Goal: Task Accomplishment & Management: Manage account settings

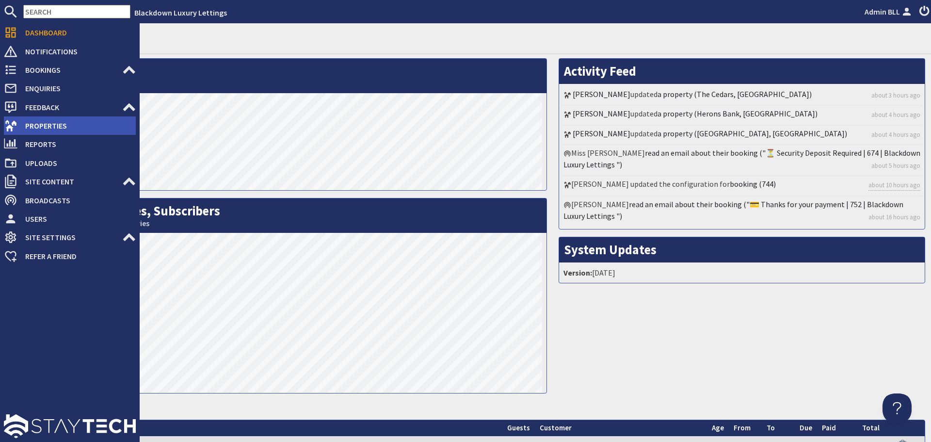
click at [19, 123] on span "Properties" at bounding box center [76, 126] width 118 height 16
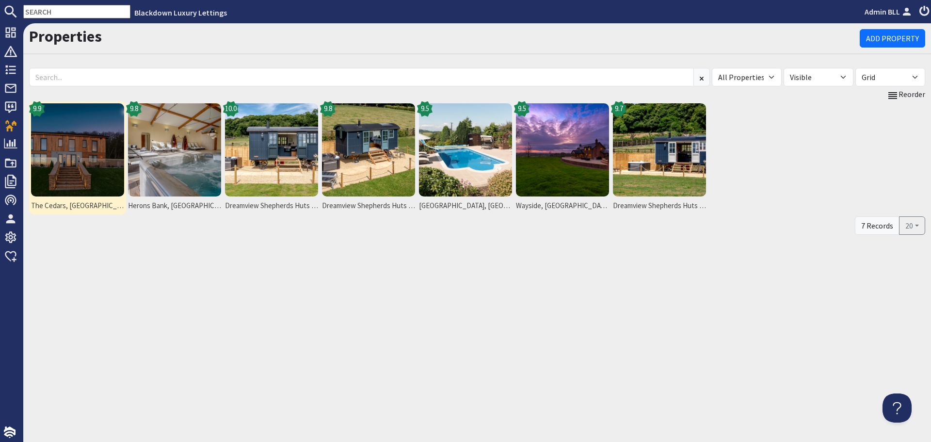
click at [108, 146] on img at bounding box center [77, 149] width 93 height 93
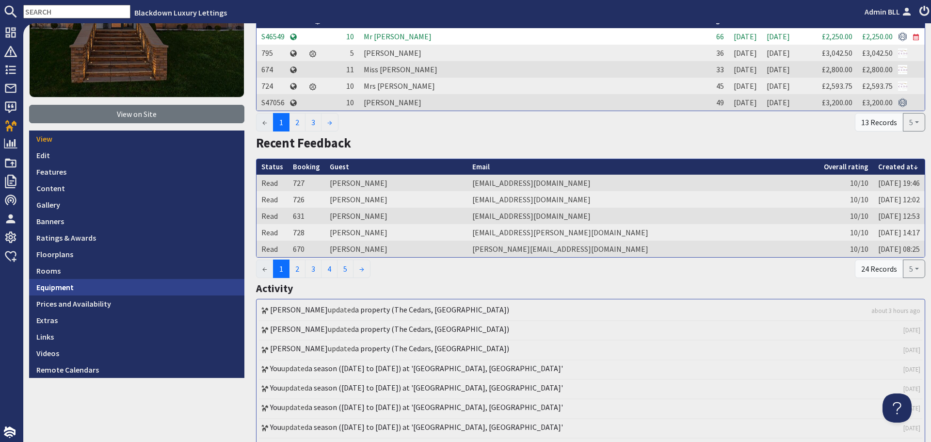
scroll to position [194, 0]
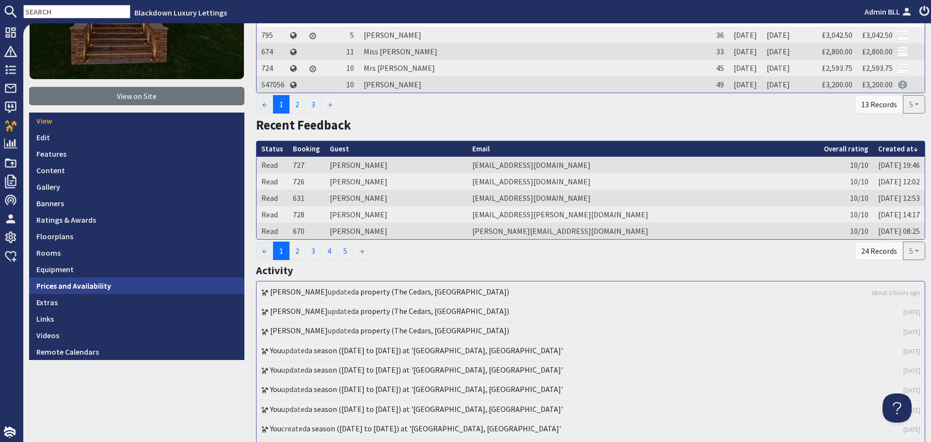
click at [127, 284] on link "Prices and Availability" at bounding box center [136, 285] width 215 height 16
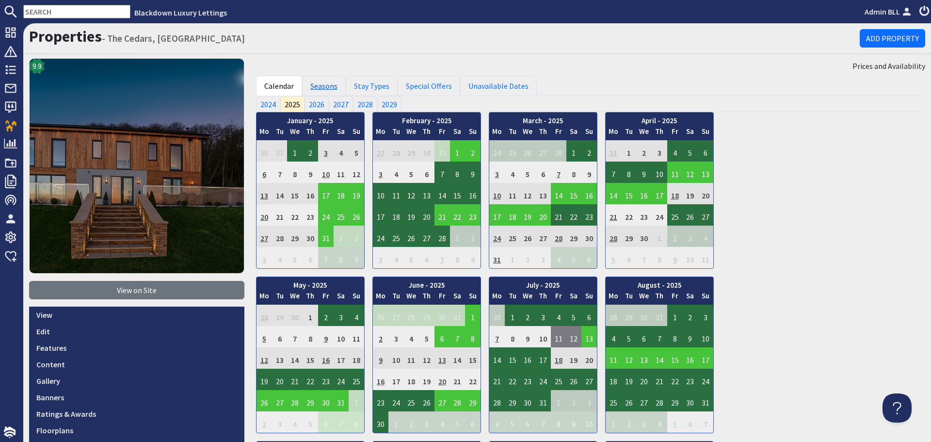
click at [325, 86] on link "Seasons" at bounding box center [324, 86] width 44 height 20
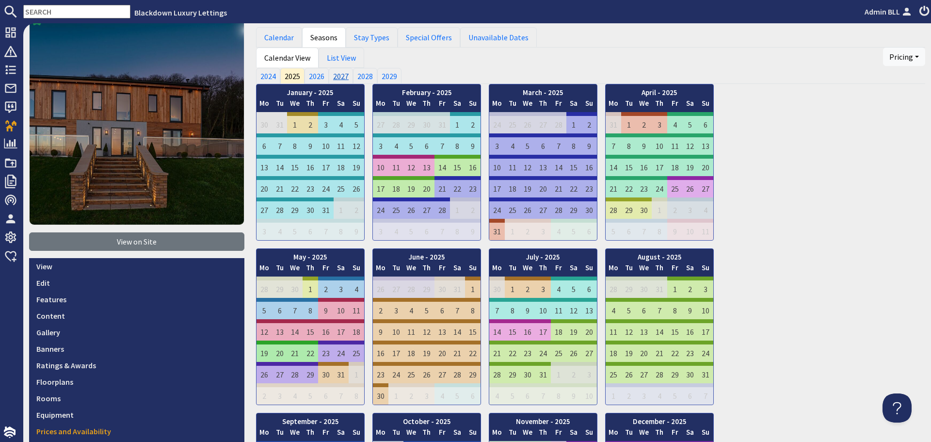
click at [334, 72] on link "2027" at bounding box center [341, 76] width 24 height 16
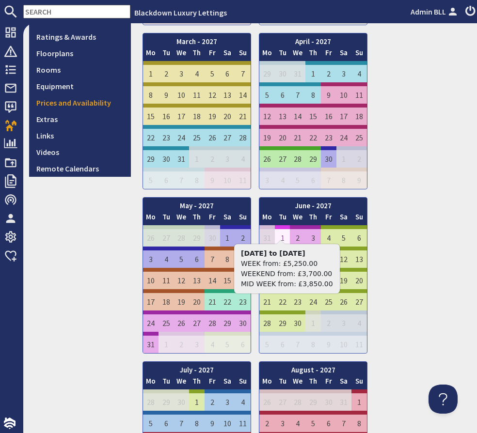
scroll to position [291, 0]
